Goal: Information Seeking & Learning: Learn about a topic

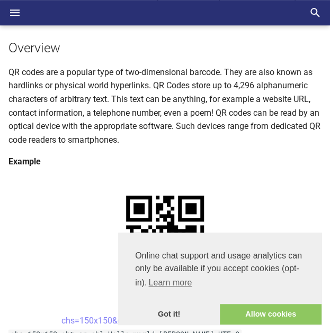
scroll to position [106, 0]
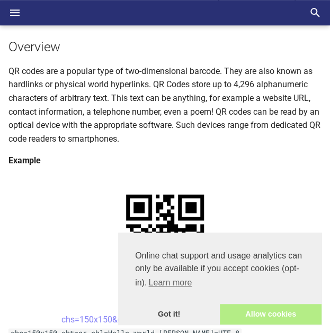
drag, startPoint x: 233, startPoint y: 322, endPoint x: 226, endPoint y: 319, distance: 7.4
click at [233, 322] on link "Allow cookies" at bounding box center [271, 314] width 102 height 21
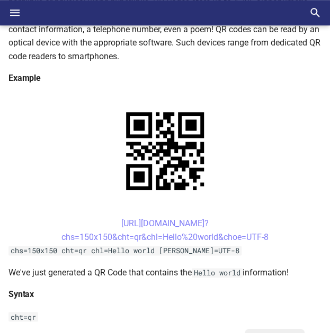
scroll to position [212, 0]
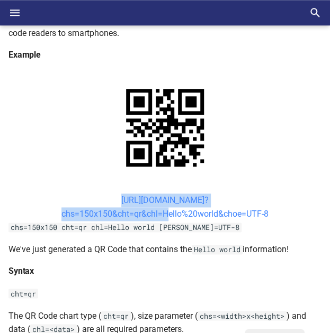
drag, startPoint x: 98, startPoint y: 198, endPoint x: 163, endPoint y: 213, distance: 66.3
click at [162, 213] on center "https://image-charts.com/chart? chs=150x150&cht=qr&chl=Hello%20world&choe=UTF-8" at bounding box center [164, 207] width 313 height 27
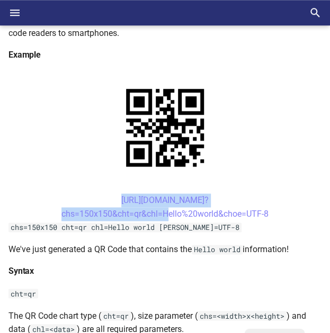
copy link "https://image-charts.com/chart? chs=150x150&cht=qr&chl="
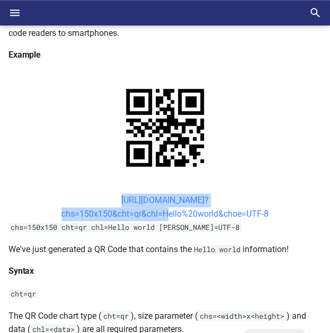
click at [251, 208] on link "https://image-charts.com/chart? chs=150x150&cht=qr&chl=Hello%20world&choe=UTF-8" at bounding box center [164, 207] width 207 height 24
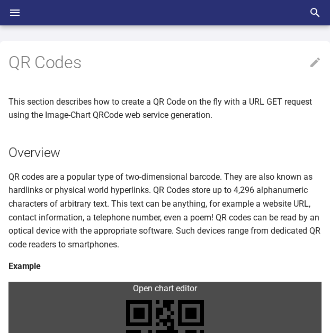
scroll to position [212, 0]
